Goal: Information Seeking & Learning: Learn about a topic

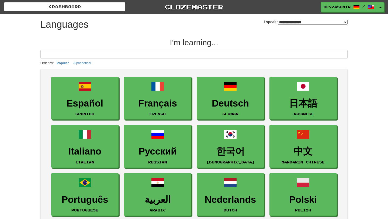
select select "*******"
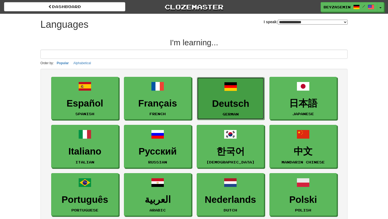
click at [238, 97] on link "Deutsch German" at bounding box center [230, 98] width 67 height 43
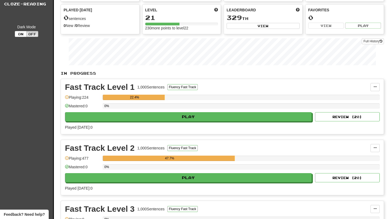
scroll to position [95, 0]
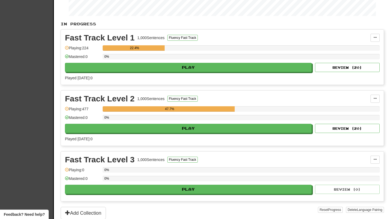
click at [170, 121] on div "0%" at bounding box center [241, 119] width 277 height 9
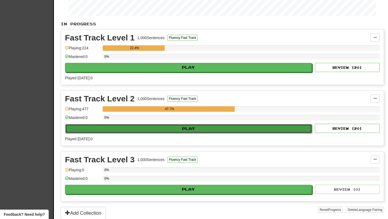
click at [170, 128] on button "Play" at bounding box center [188, 128] width 247 height 9
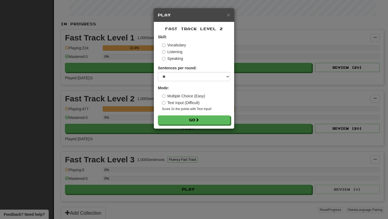
click at [171, 44] on label "Vocabulary" at bounding box center [174, 44] width 24 height 5
click at [171, 94] on label "Multiple Choice (Easy)" at bounding box center [183, 95] width 43 height 5
click at [174, 76] on select "* ** ** ** ** ** *** ********" at bounding box center [194, 76] width 72 height 9
select select "**"
click at [158, 72] on select "* ** ** ** ** ** *** ********" at bounding box center [194, 76] width 72 height 9
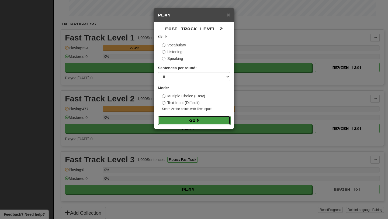
click at [181, 121] on button "Go" at bounding box center [194, 120] width 72 height 9
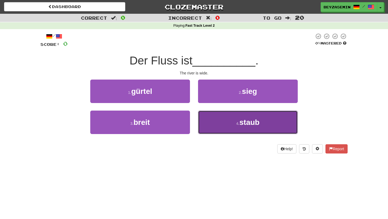
click at [251, 117] on button "4 . staub" at bounding box center [248, 121] width 100 height 23
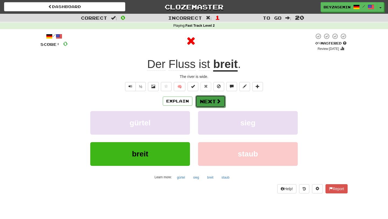
click at [220, 100] on span at bounding box center [218, 101] width 5 height 5
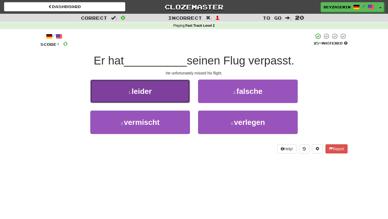
click at [169, 90] on button "1 . leider" at bounding box center [140, 90] width 100 height 23
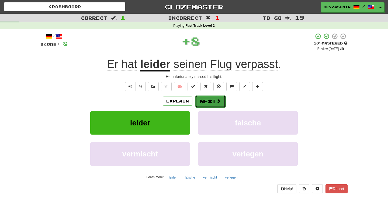
click at [211, 102] on button "Next" at bounding box center [210, 101] width 30 height 12
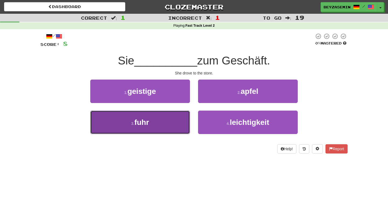
click at [179, 117] on button "3 . fuhr" at bounding box center [140, 121] width 100 height 23
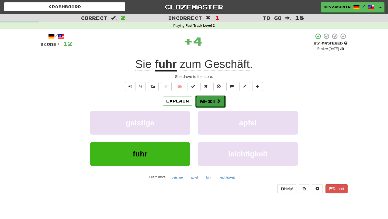
click at [221, 102] on button "Next" at bounding box center [210, 101] width 30 height 12
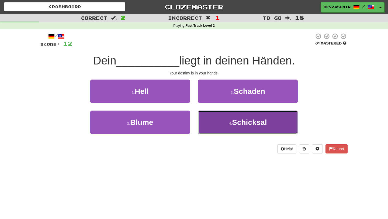
click at [229, 133] on button "4 . Schicksal" at bounding box center [248, 121] width 100 height 23
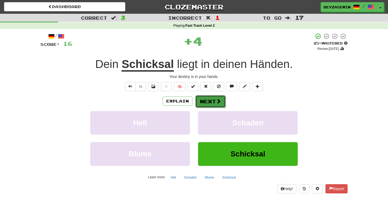
click at [217, 101] on span at bounding box center [218, 101] width 5 height 5
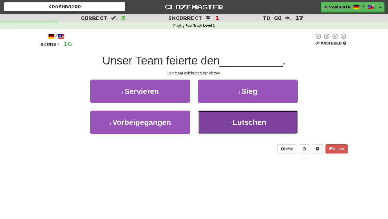
click at [224, 127] on button "4 . Lutschen" at bounding box center [248, 121] width 100 height 23
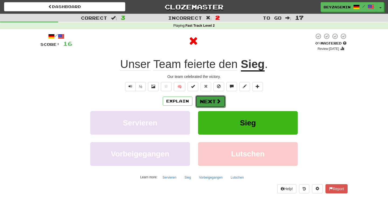
click at [220, 104] on button "Next" at bounding box center [210, 101] width 30 height 12
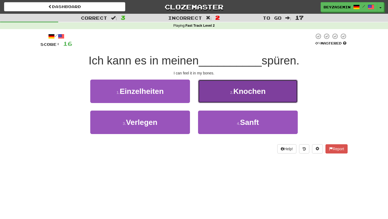
click at [237, 90] on span "Knochen" at bounding box center [249, 91] width 32 height 8
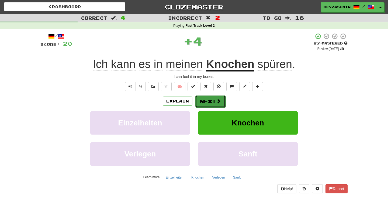
click at [223, 101] on button "Next" at bounding box center [210, 101] width 30 height 12
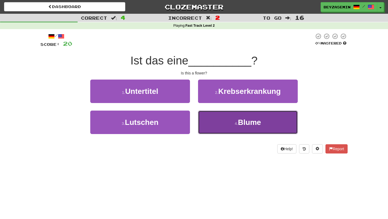
click at [217, 123] on button "4 . Blume" at bounding box center [248, 121] width 100 height 23
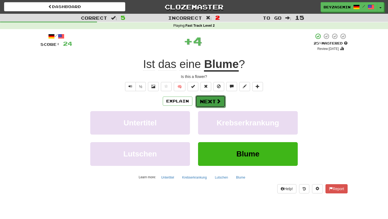
click at [215, 100] on button "Next" at bounding box center [210, 101] width 30 height 12
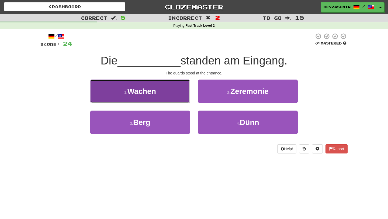
click at [167, 95] on button "1 . Wachen" at bounding box center [140, 90] width 100 height 23
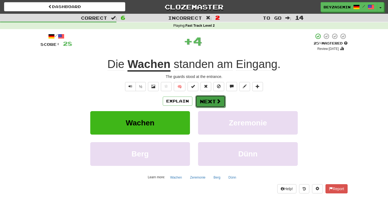
click at [207, 104] on button "Next" at bounding box center [210, 101] width 30 height 12
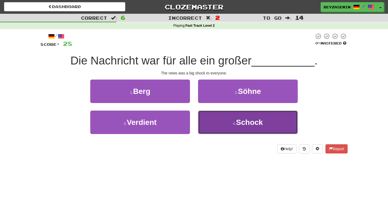
click at [228, 121] on button "4 . Schock" at bounding box center [248, 121] width 100 height 23
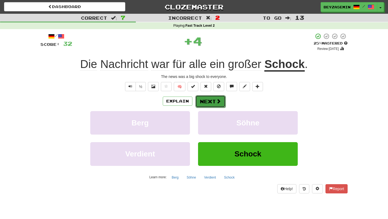
click at [214, 107] on button "Next" at bounding box center [210, 101] width 30 height 12
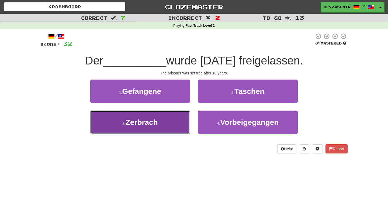
click at [165, 120] on button "3 . Zerbrach" at bounding box center [140, 121] width 100 height 23
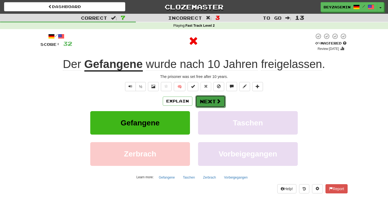
click at [212, 102] on button "Next" at bounding box center [210, 101] width 30 height 12
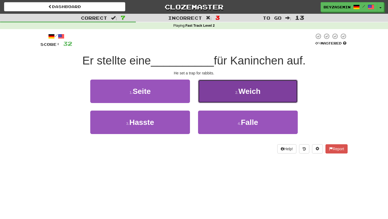
click at [222, 87] on button "2 . Weich" at bounding box center [248, 90] width 100 height 23
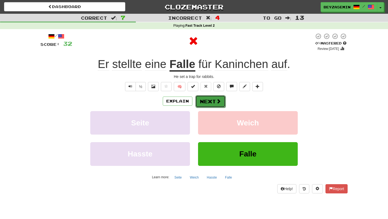
click at [210, 103] on button "Next" at bounding box center [210, 101] width 30 height 12
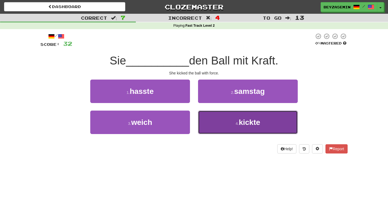
click at [218, 129] on button "4 . kickte" at bounding box center [248, 121] width 100 height 23
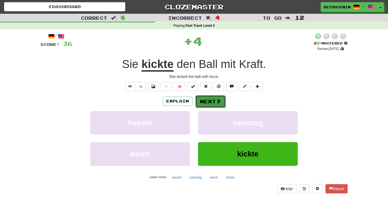
click at [207, 101] on button "Next" at bounding box center [210, 101] width 30 height 12
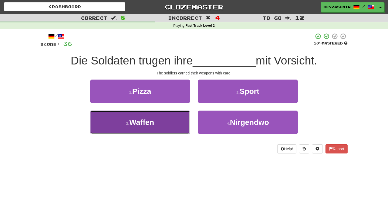
click at [180, 126] on button "3 . Waffen" at bounding box center [140, 121] width 100 height 23
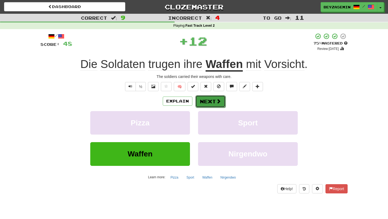
click at [208, 99] on button "Next" at bounding box center [210, 101] width 30 height 12
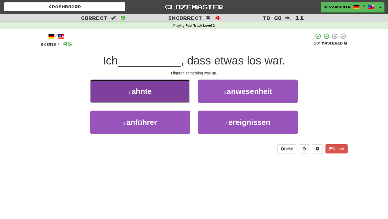
click at [158, 95] on button "1 . ahnte" at bounding box center [140, 90] width 100 height 23
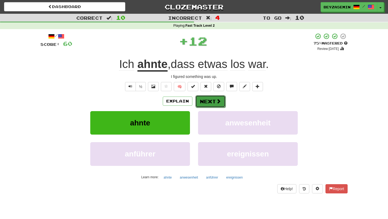
click at [217, 100] on span at bounding box center [218, 101] width 5 height 5
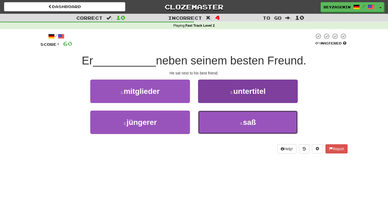
click at [240, 125] on small "4 ." at bounding box center [241, 123] width 3 height 4
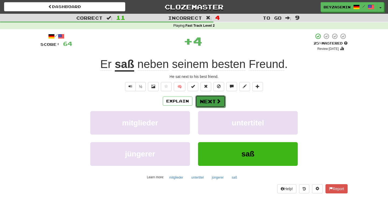
click at [215, 102] on button "Next" at bounding box center [210, 101] width 30 height 12
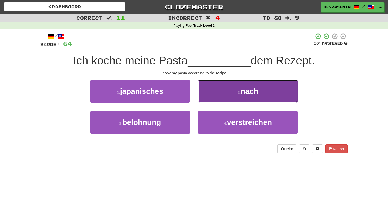
click at [233, 87] on button "2 . nach" at bounding box center [248, 90] width 100 height 23
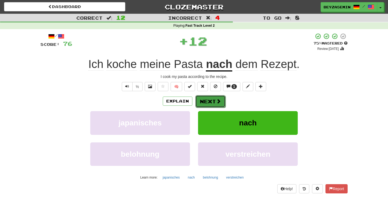
click at [217, 101] on span at bounding box center [218, 101] width 5 height 5
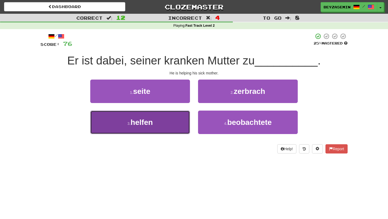
click at [161, 123] on button "3 . helfen" at bounding box center [140, 121] width 100 height 23
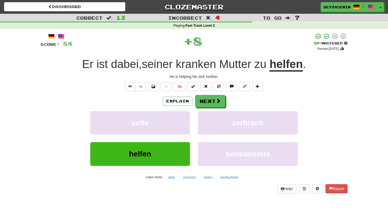
click at [205, 109] on div "Explain Next seite zerbrach helfen beobachtete Learn more: seite zerbrach helfe…" at bounding box center [193, 138] width 307 height 86
click at [203, 101] on button "Next" at bounding box center [210, 101] width 30 height 12
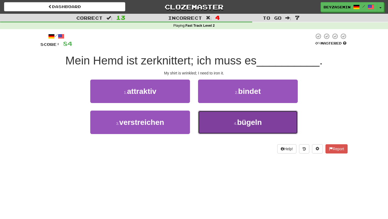
click at [241, 122] on span "bügeln" at bounding box center [249, 122] width 25 height 8
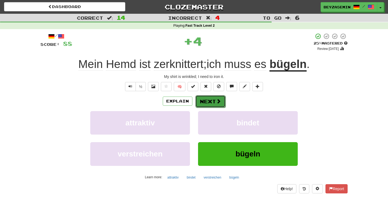
click at [206, 103] on button "Next" at bounding box center [210, 101] width 30 height 12
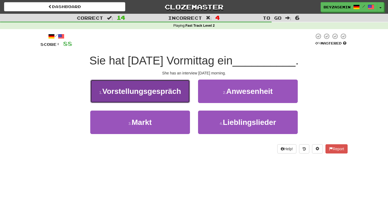
click at [177, 93] on span "Vorstellungsgespräch" at bounding box center [141, 91] width 79 height 8
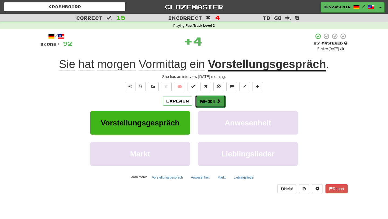
click at [214, 104] on button "Next" at bounding box center [210, 101] width 30 height 12
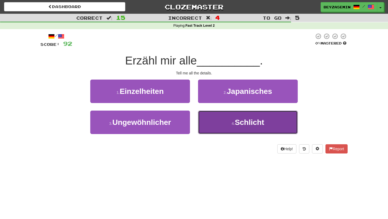
click at [217, 125] on button "4 . Schlicht" at bounding box center [248, 121] width 100 height 23
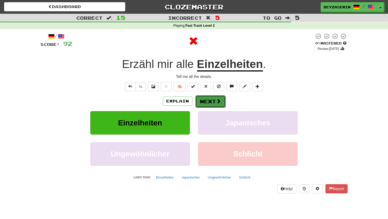
click at [204, 101] on button "Next" at bounding box center [210, 101] width 30 height 12
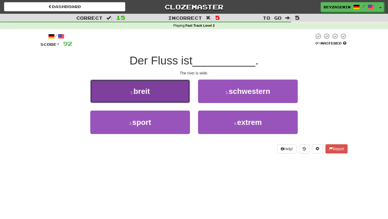
click at [166, 89] on button "1 . breit" at bounding box center [140, 90] width 100 height 23
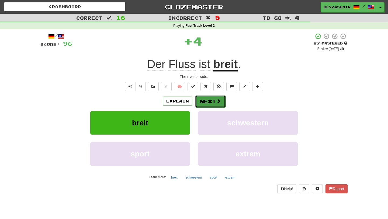
click at [208, 100] on button "Next" at bounding box center [210, 101] width 30 height 12
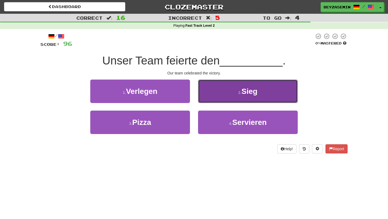
click at [233, 92] on button "2 . Sieg" at bounding box center [248, 90] width 100 height 23
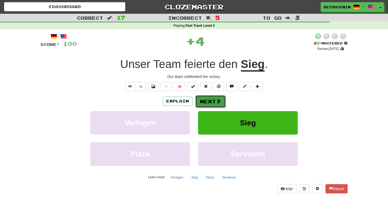
click at [208, 98] on button "Next" at bounding box center [210, 101] width 30 height 12
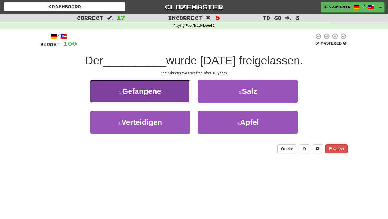
click at [181, 89] on button "1 . Gefangene" at bounding box center [140, 90] width 100 height 23
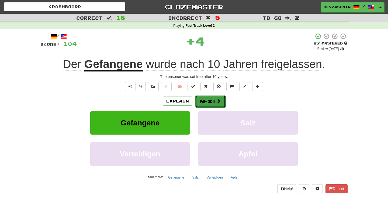
click at [211, 104] on button "Next" at bounding box center [210, 101] width 30 height 12
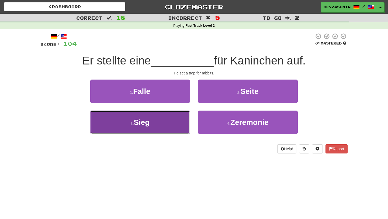
click at [180, 120] on button "3 . Sieg" at bounding box center [140, 121] width 100 height 23
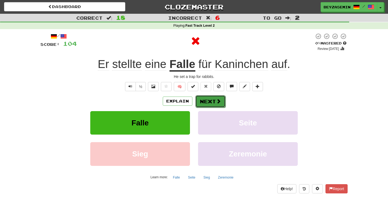
click at [216, 105] on button "Next" at bounding box center [210, 101] width 30 height 12
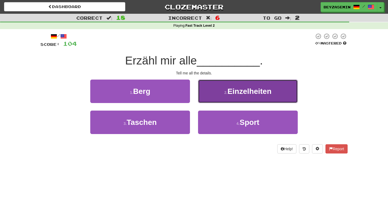
click at [236, 95] on span "Einzelheiten" at bounding box center [249, 91] width 44 height 8
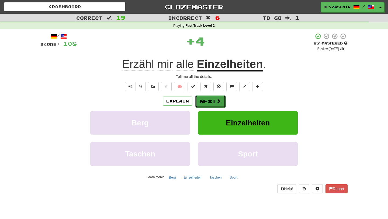
click at [215, 101] on button "Next" at bounding box center [210, 101] width 30 height 12
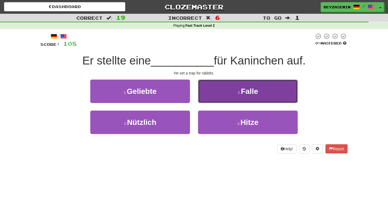
click at [229, 87] on button "2 . Falle" at bounding box center [248, 90] width 100 height 23
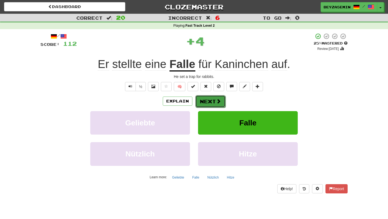
click at [213, 101] on button "Next" at bounding box center [210, 101] width 30 height 12
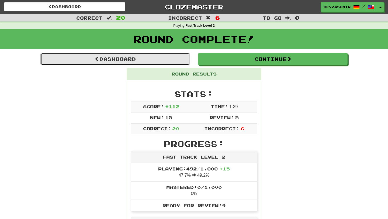
click at [170, 58] on link "Dashboard" at bounding box center [114, 59] width 149 height 12
